Goal: Task Accomplishment & Management: Manage account settings

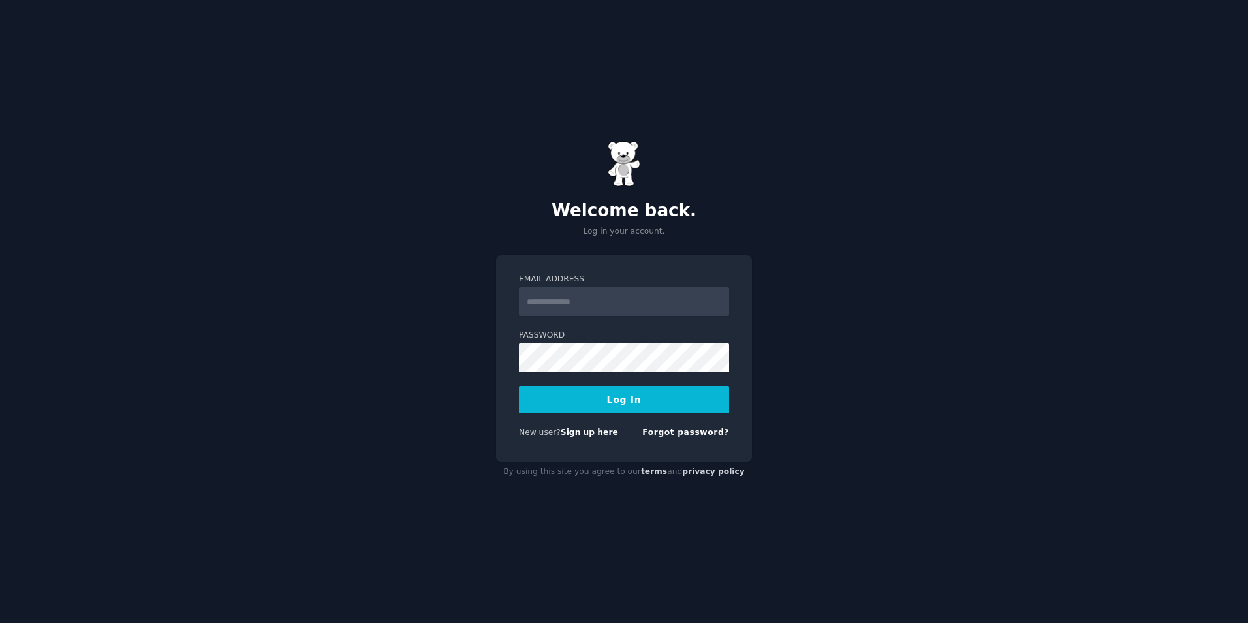
type input "**********"
click at [717, 392] on button "Log In" at bounding box center [624, 399] width 210 height 27
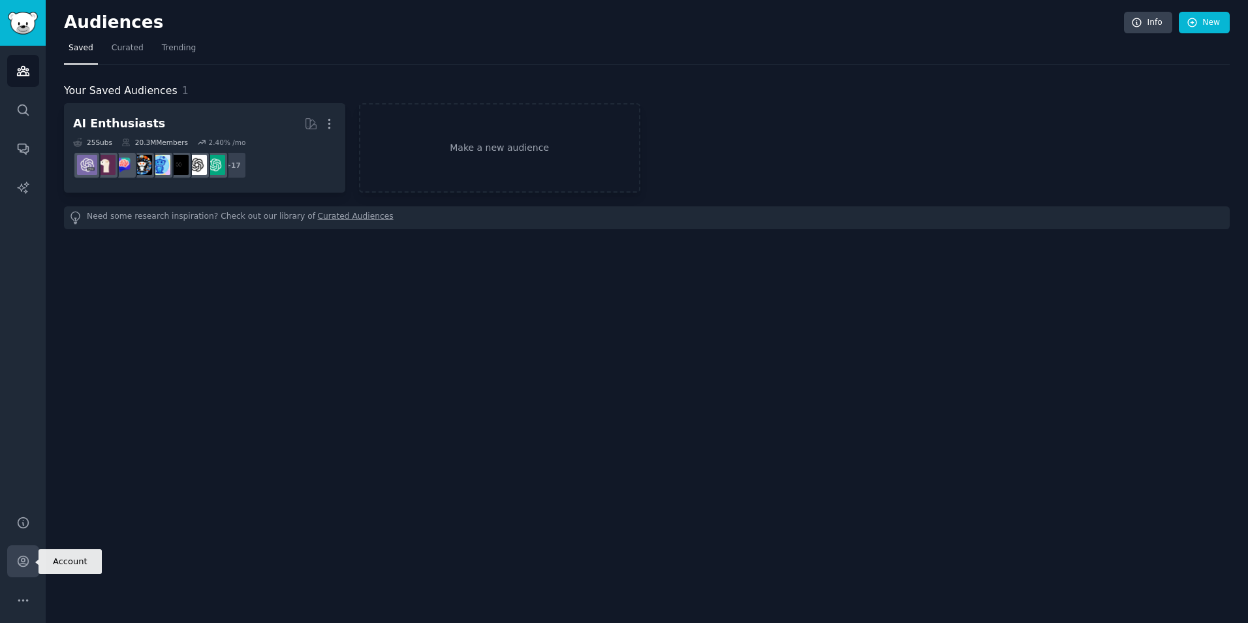
click at [26, 566] on icon "Sidebar" at bounding box center [23, 561] width 14 height 14
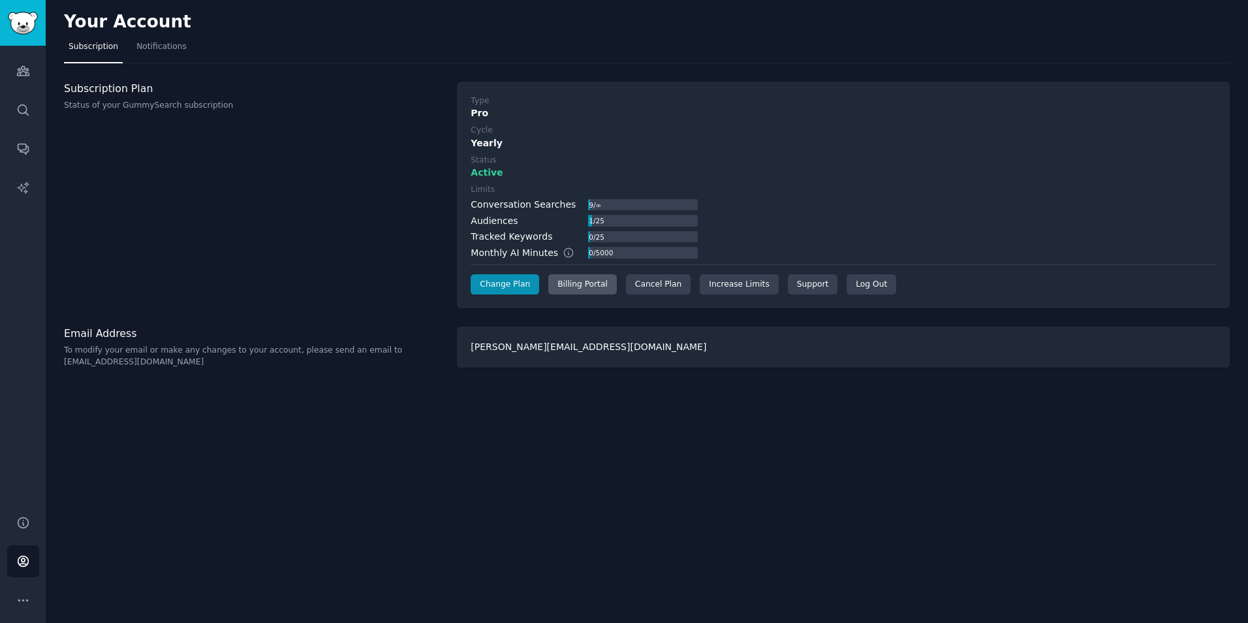
click at [572, 290] on div "Billing Portal" at bounding box center [582, 284] width 69 height 21
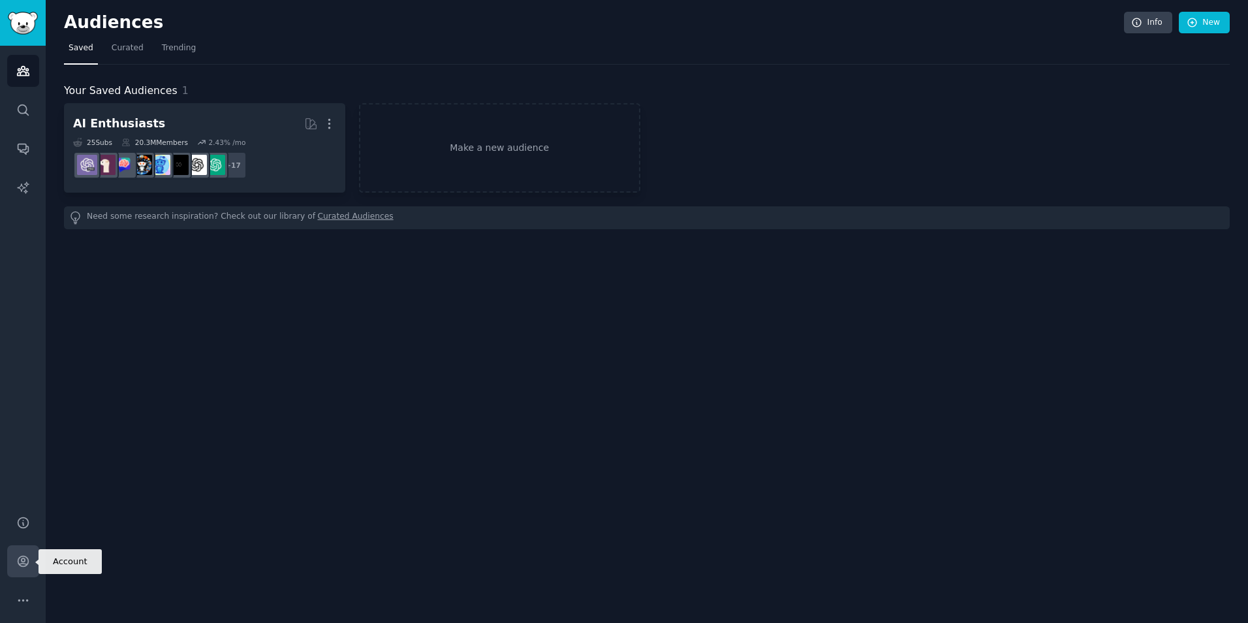
click at [30, 558] on link "Account" at bounding box center [23, 561] width 32 height 32
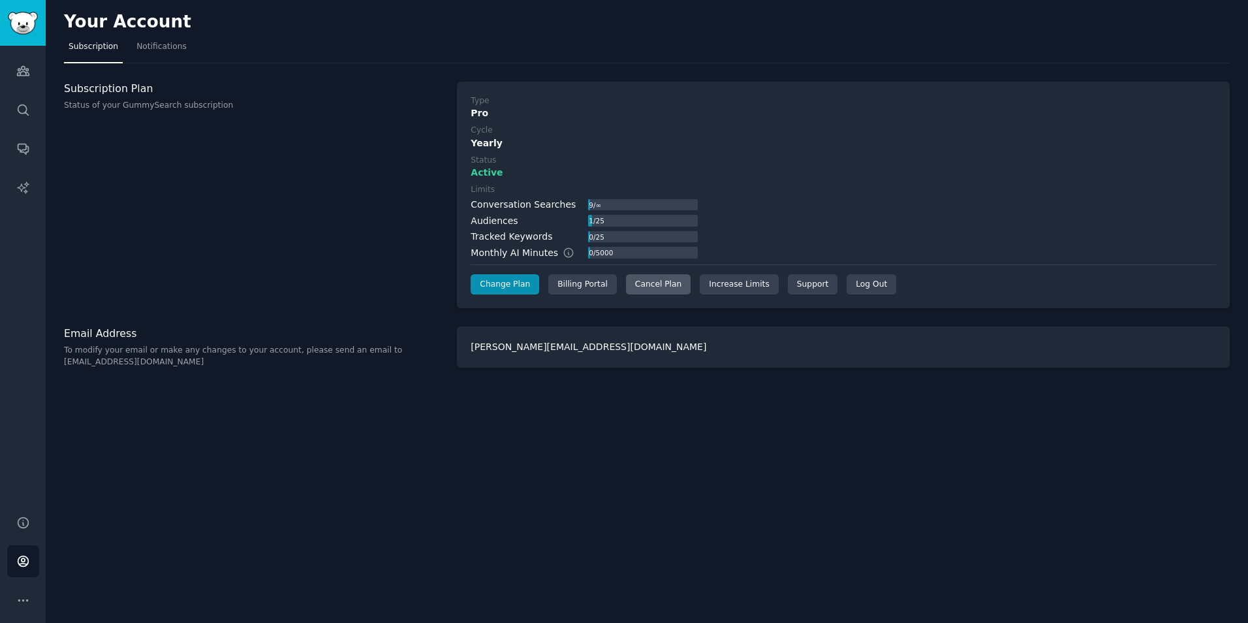
click at [645, 288] on div "Cancel Plan" at bounding box center [658, 284] width 65 height 21
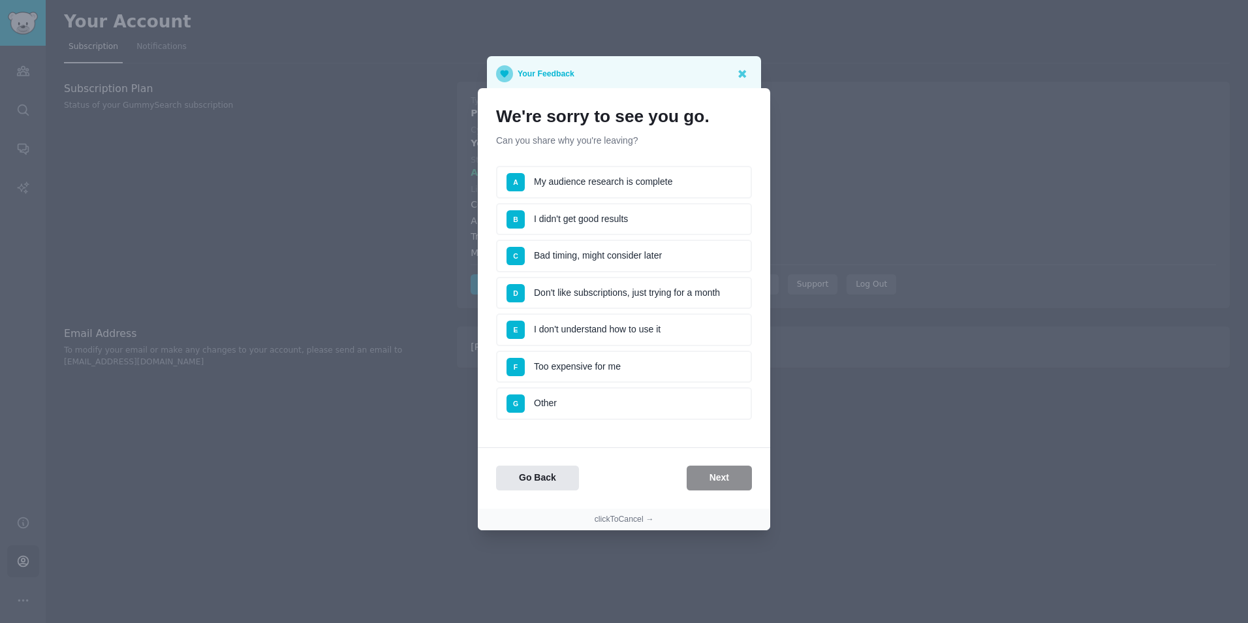
click at [608, 366] on li "F Too expensive for me" at bounding box center [624, 366] width 256 height 33
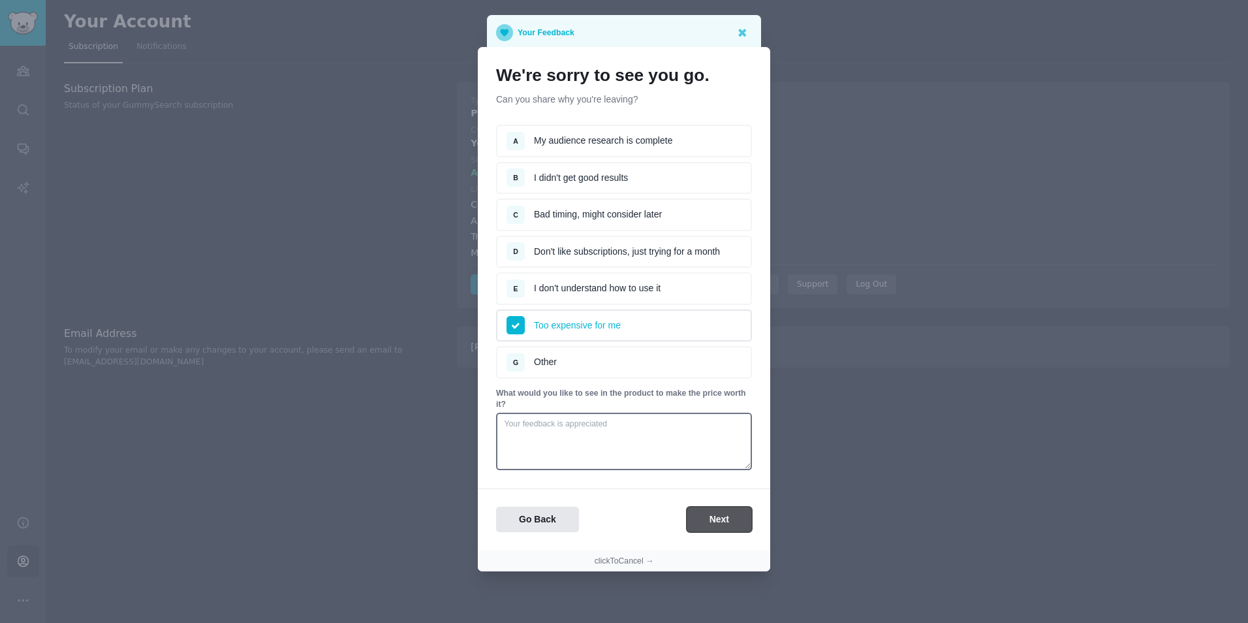
click at [717, 523] on button "Next" at bounding box center [719, 518] width 65 height 25
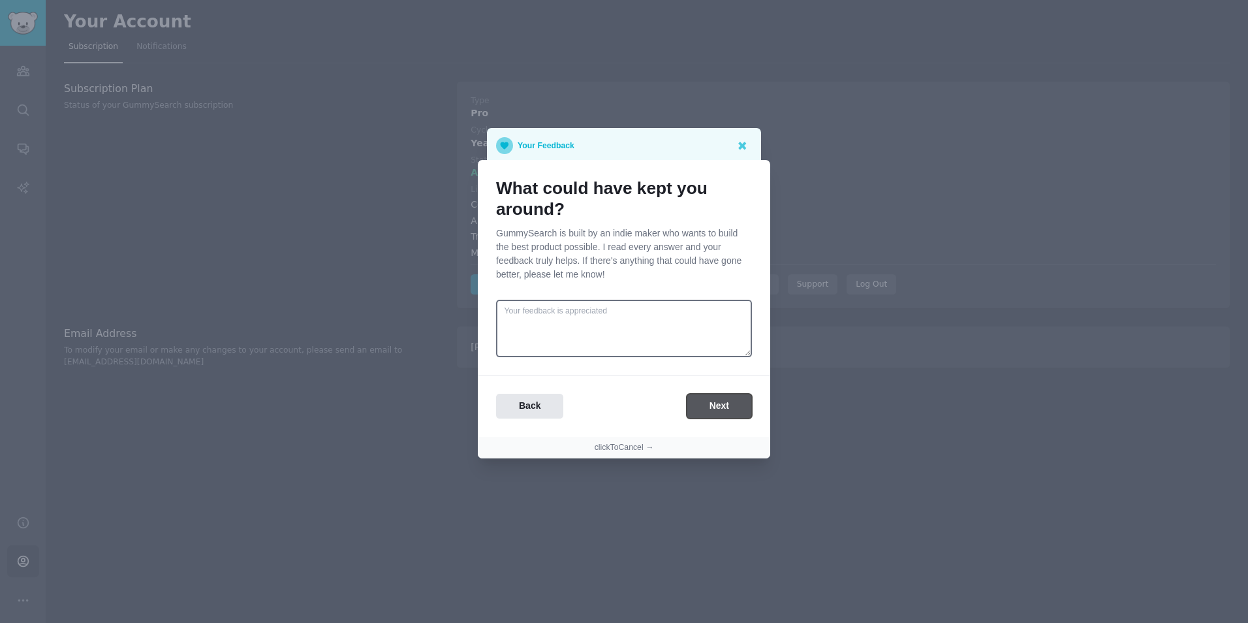
click at [709, 407] on button "Next" at bounding box center [719, 406] width 65 height 25
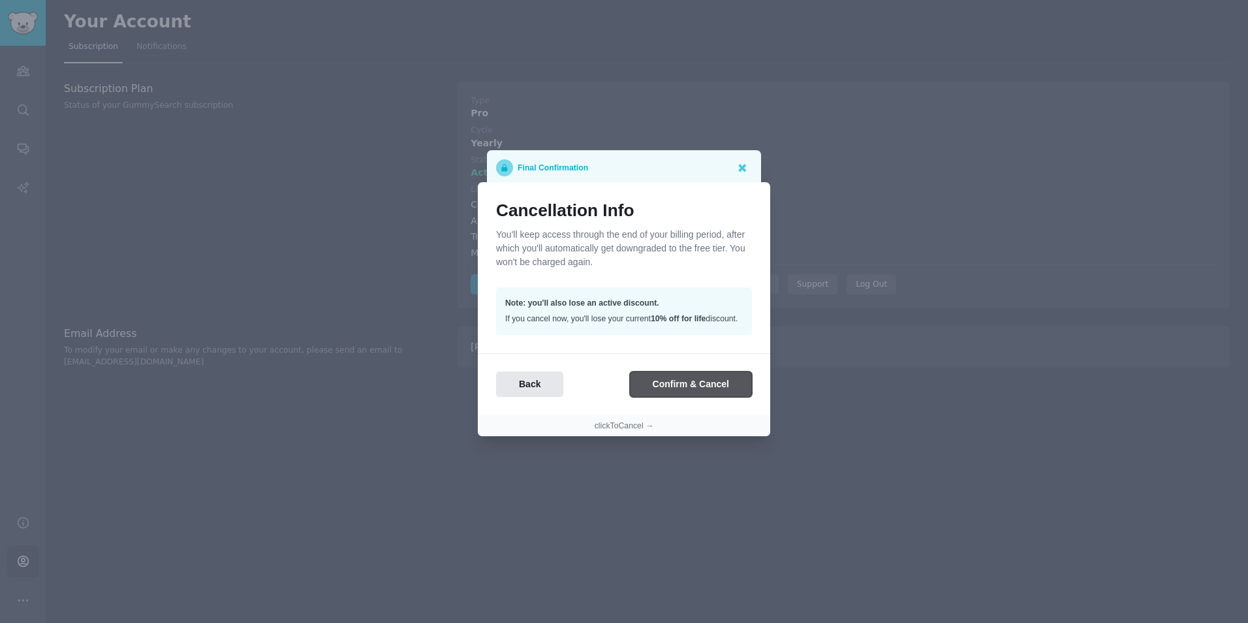
click at [689, 388] on button "Confirm & Cancel" at bounding box center [691, 383] width 122 height 25
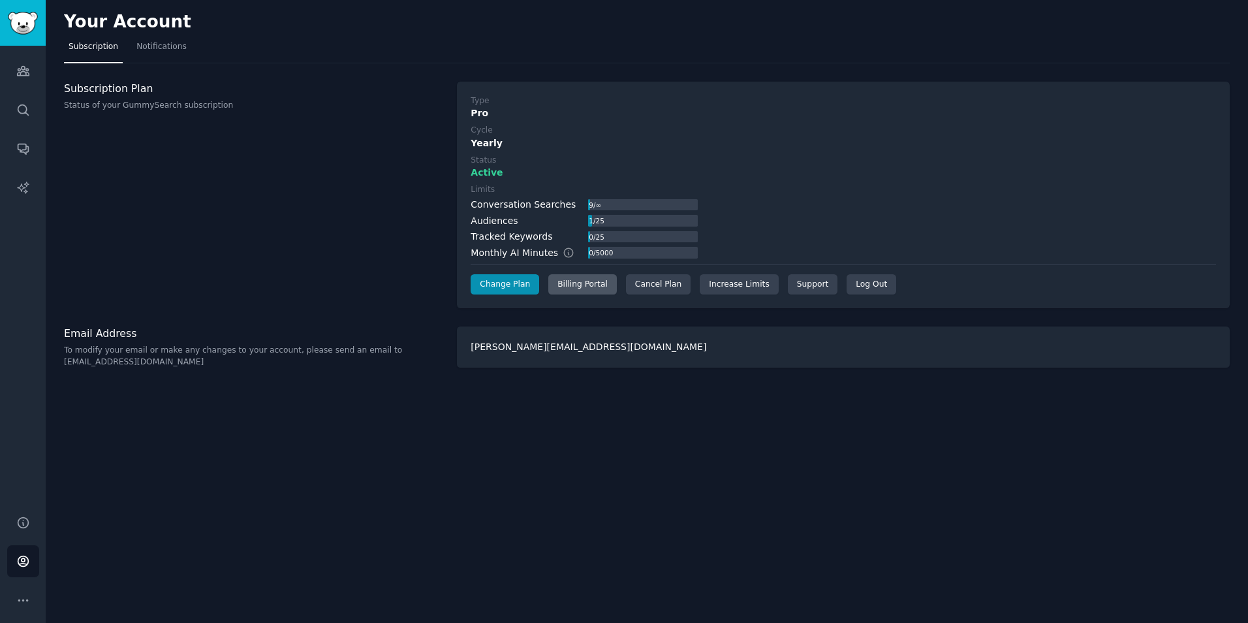
click at [591, 288] on div "Billing Portal" at bounding box center [582, 284] width 69 height 21
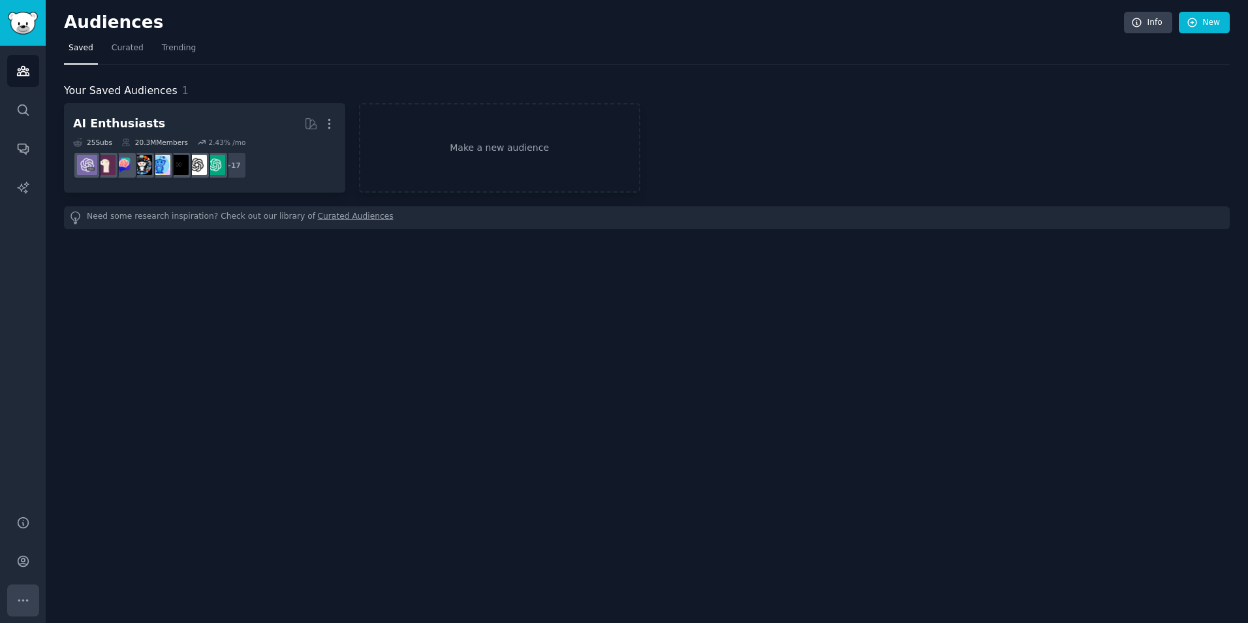
click at [23, 599] on icon "Sidebar" at bounding box center [22, 599] width 9 height 1
click at [23, 570] on link "Account" at bounding box center [23, 561] width 32 height 32
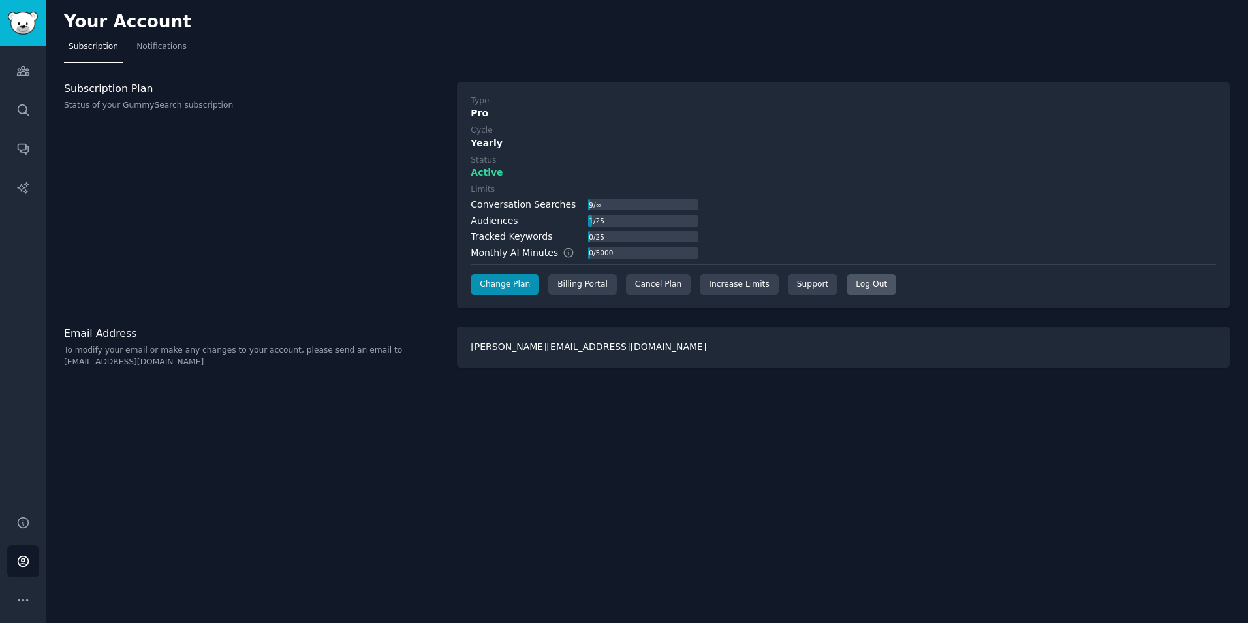
click at [846, 292] on div "Log Out" at bounding box center [871, 284] width 50 height 21
